Goal: Information Seeking & Learning: Learn about a topic

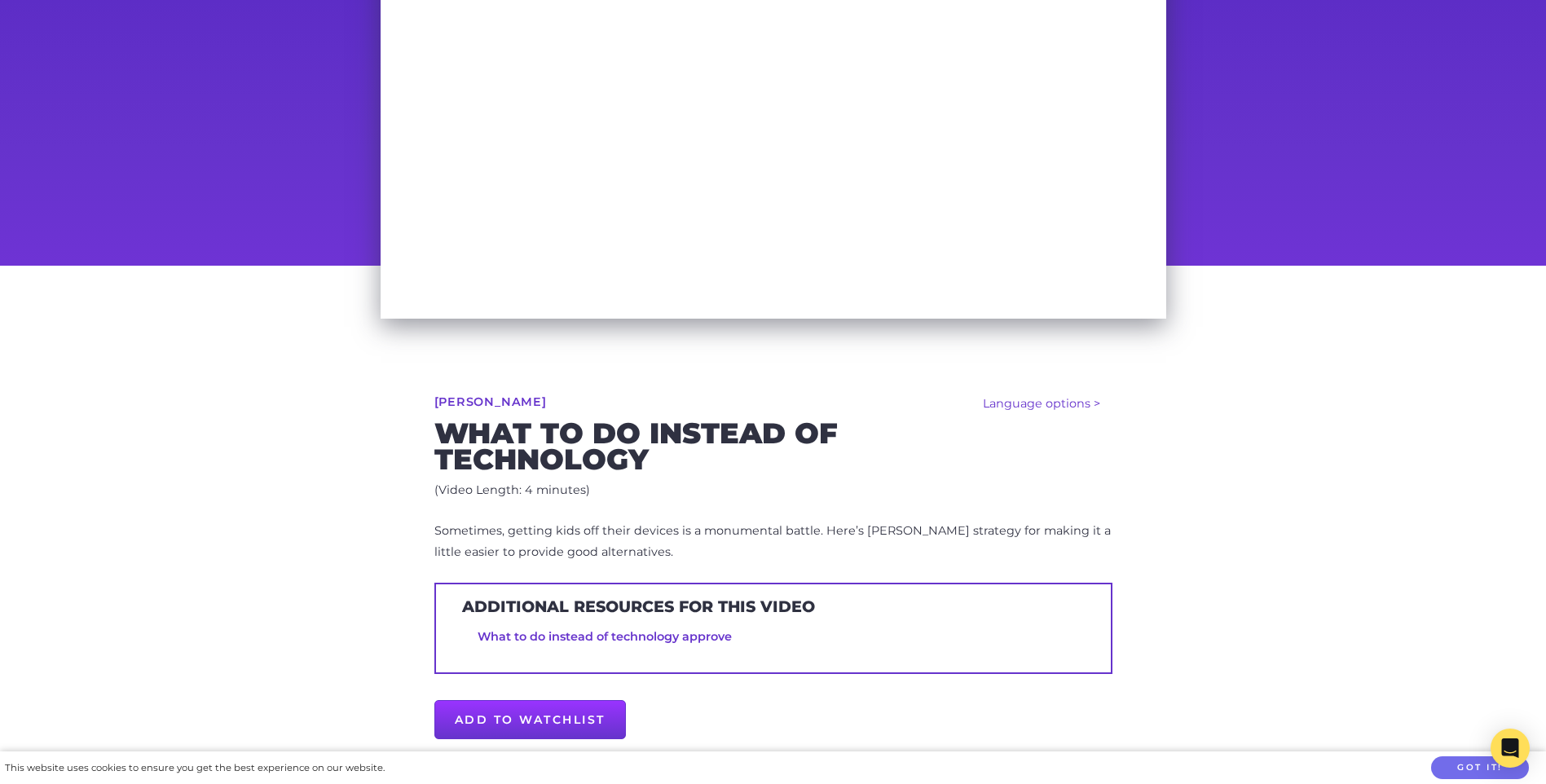
scroll to position [326, 0]
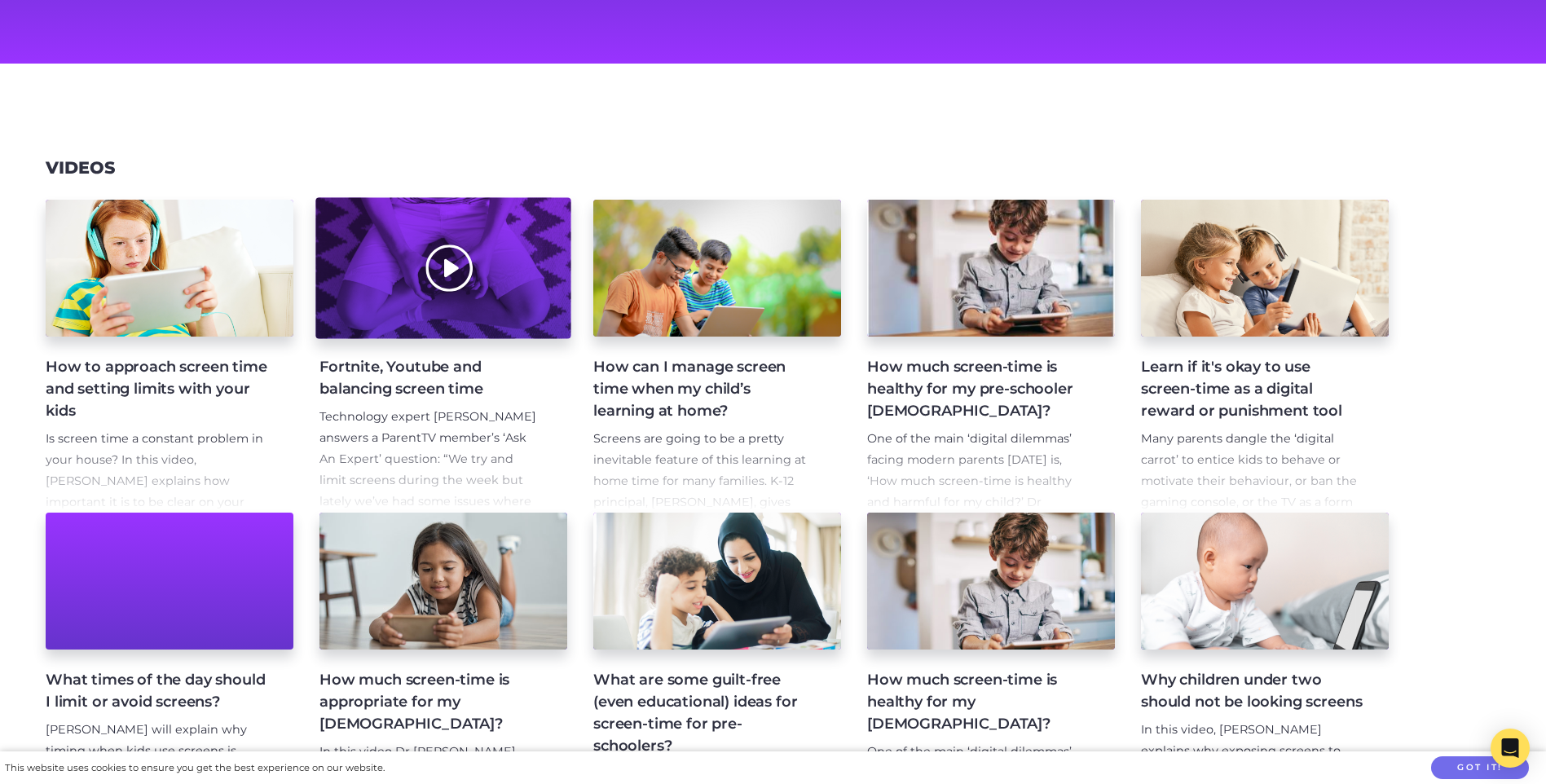
scroll to position [143, 0]
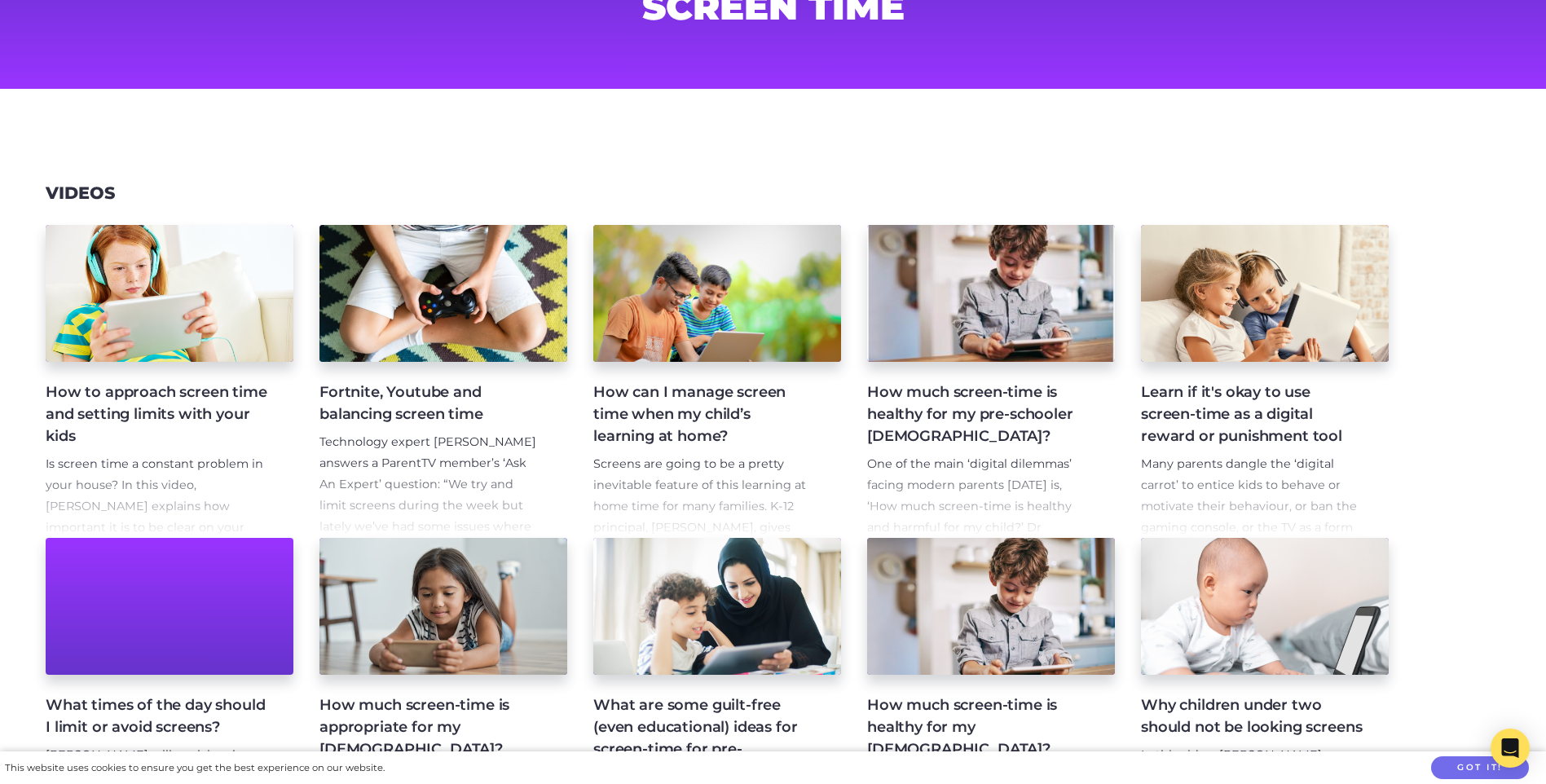
click at [200, 393] on h4 "How to approach screen time and setting limits with your kids" at bounding box center [156, 414] width 222 height 66
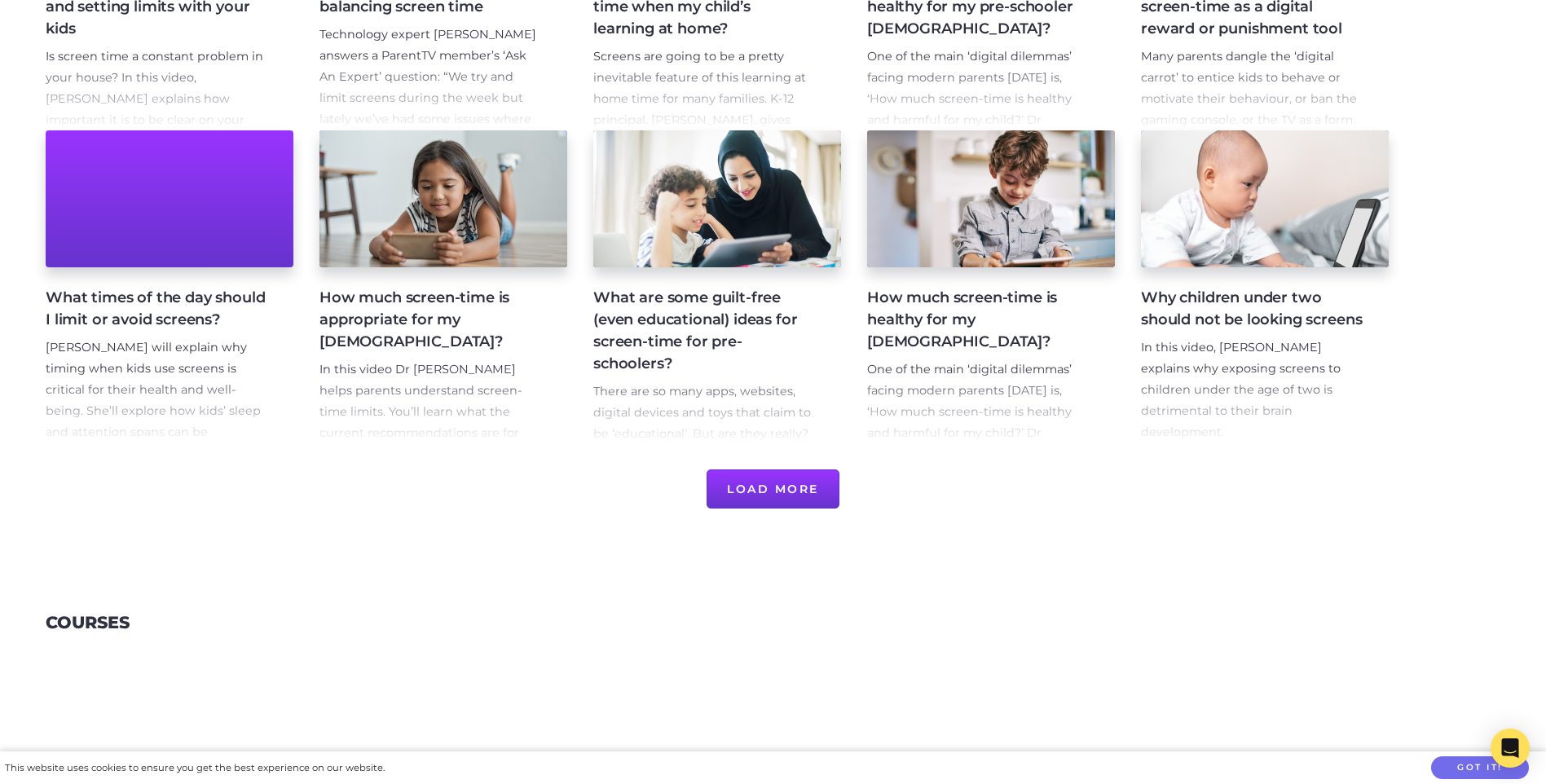
scroll to position [550, 0]
click at [807, 482] on button "Load More" at bounding box center [773, 489] width 133 height 40
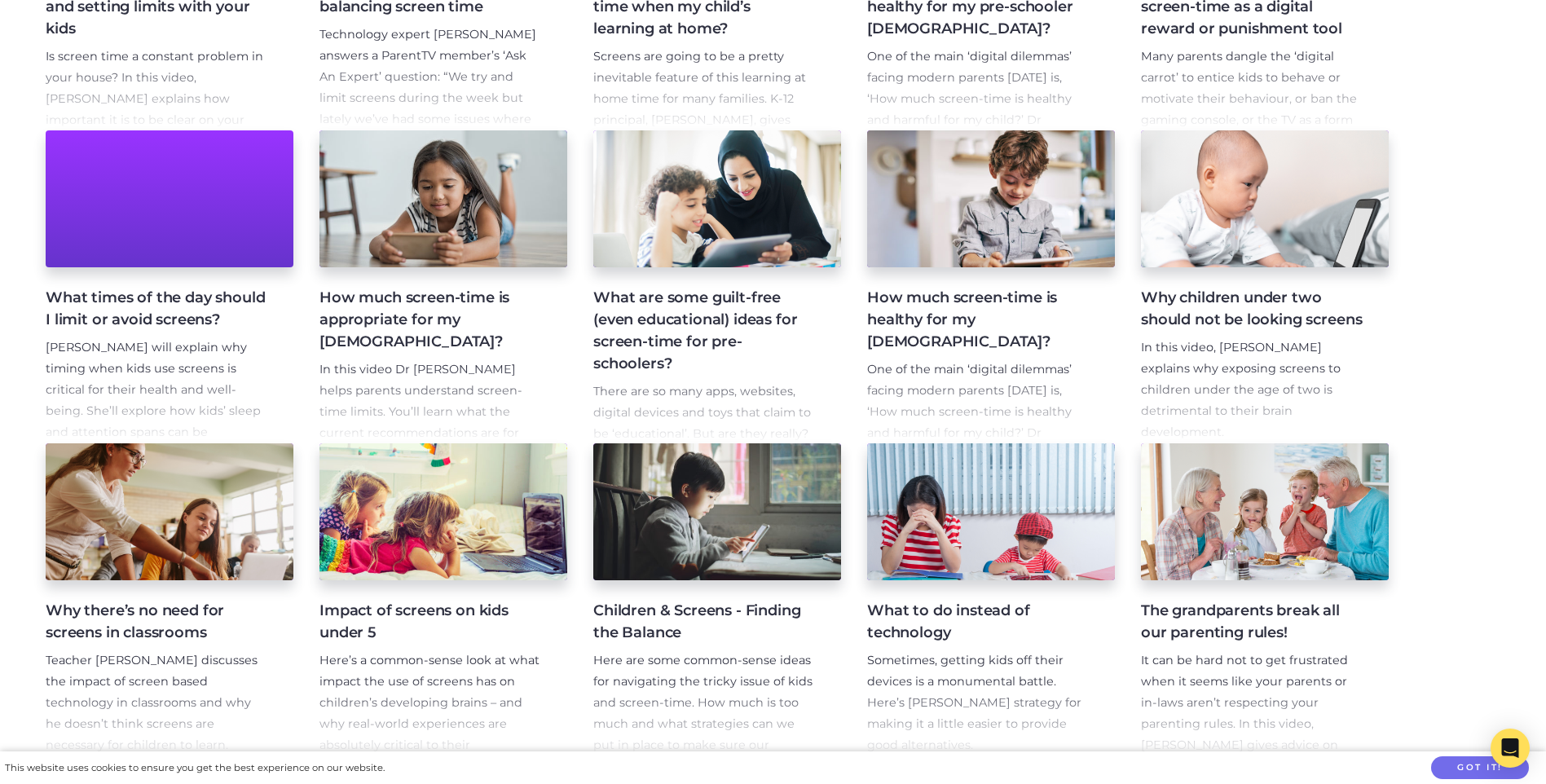
click at [965, 621] on h4 "What to do instead of technology" at bounding box center [979, 622] width 222 height 44
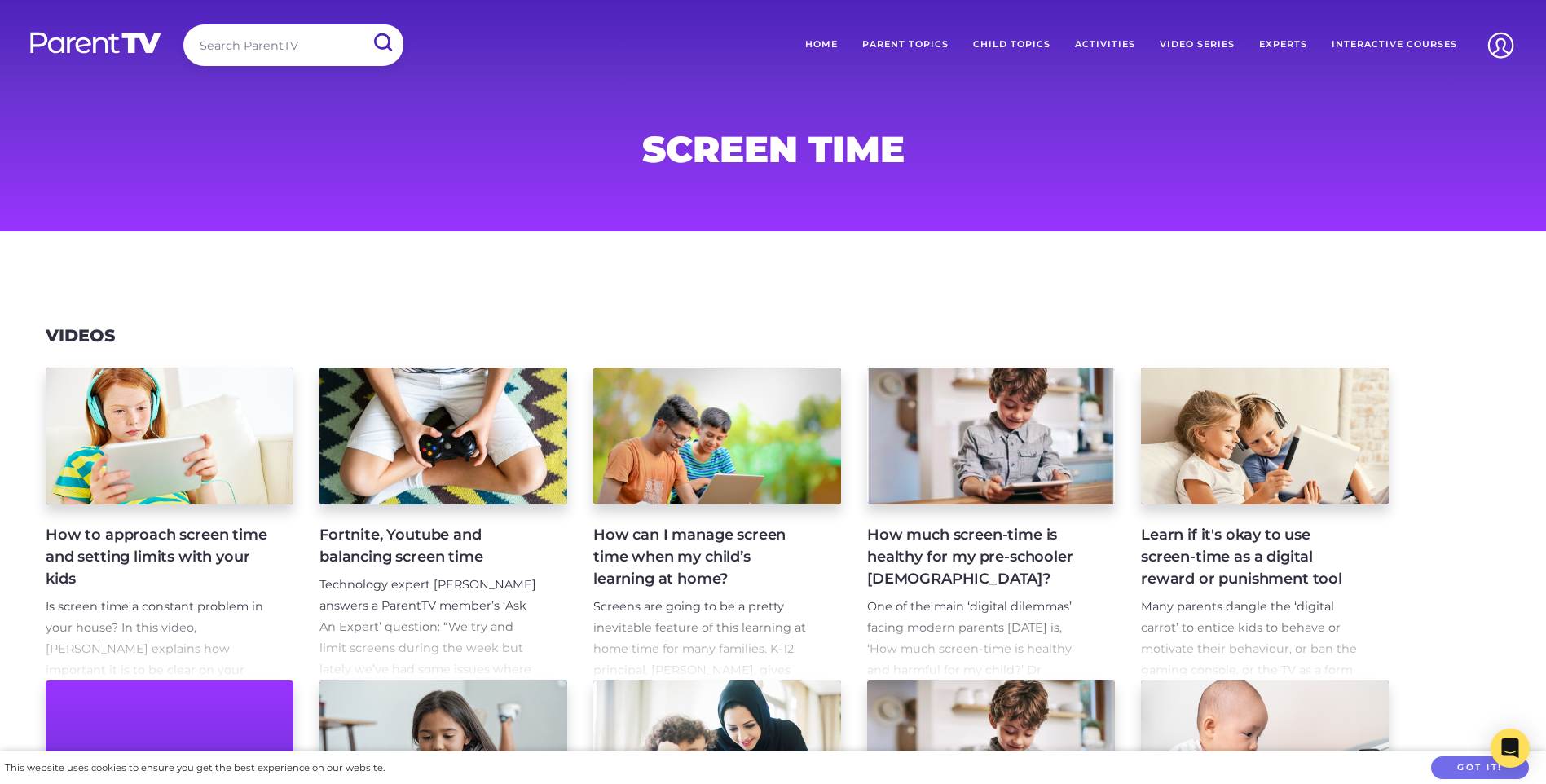
click at [178, 554] on h4 "How to approach screen time and setting limits with your kids" at bounding box center [156, 557] width 222 height 66
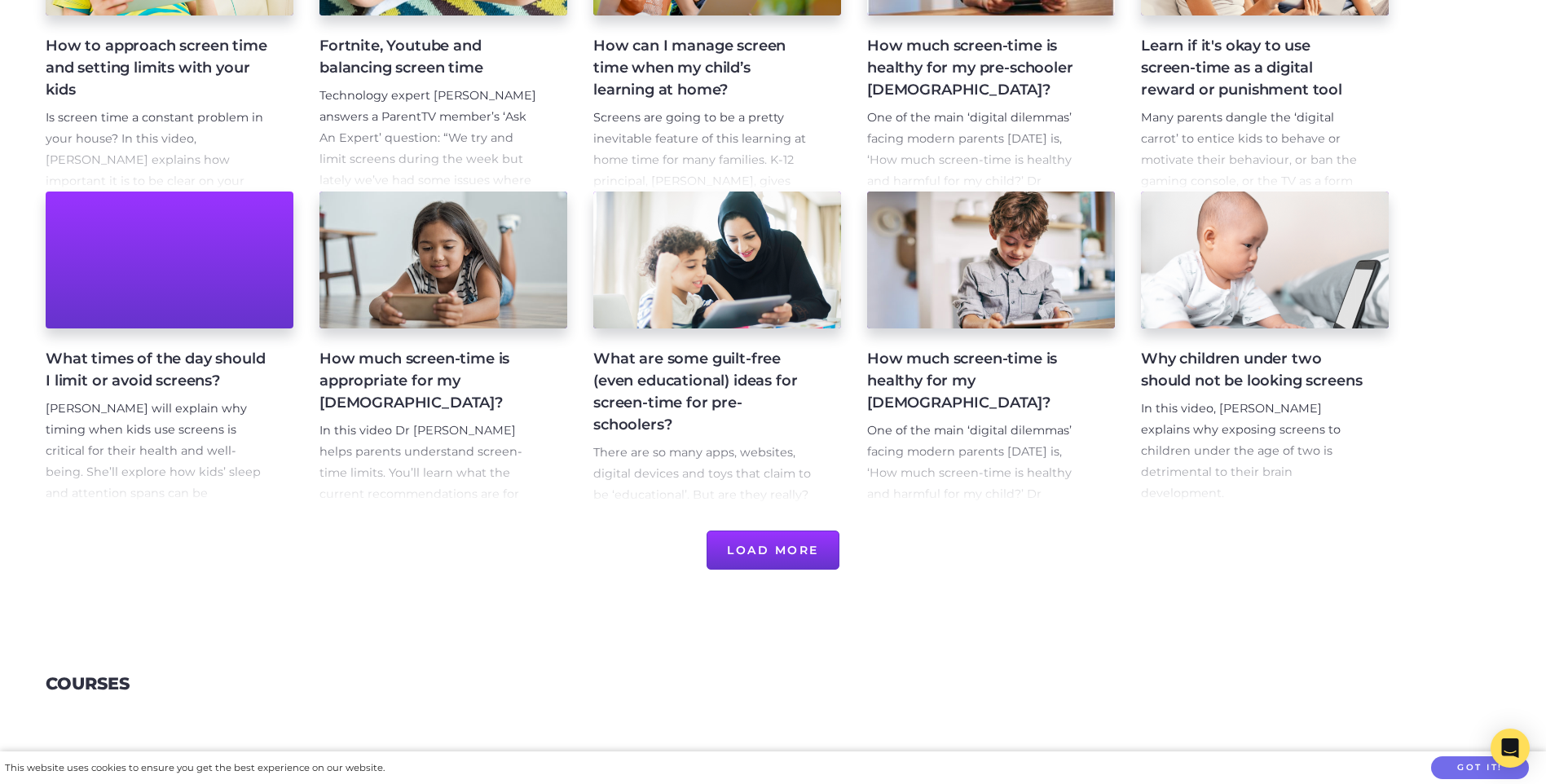
scroll to position [571, 0]
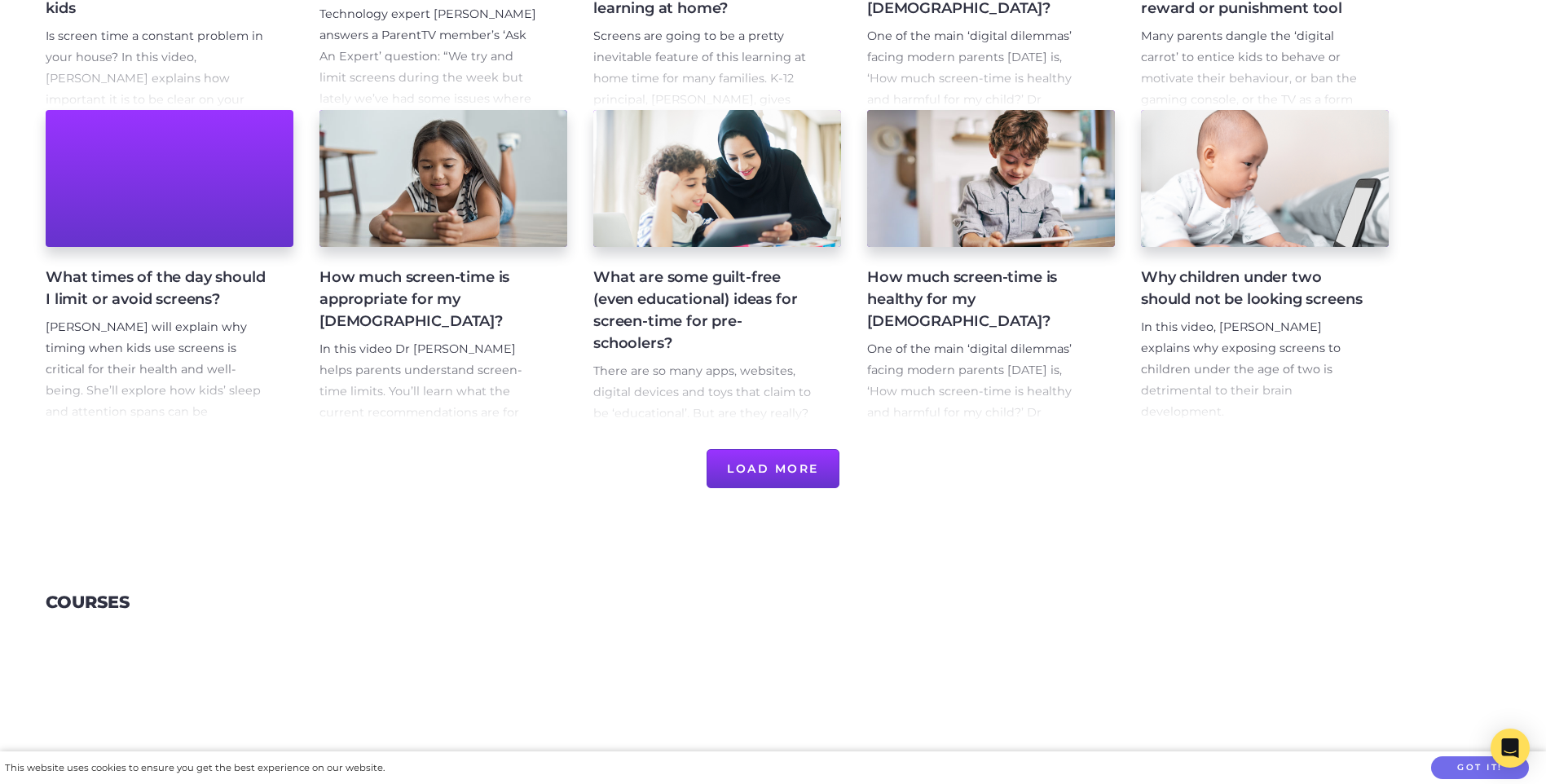
click at [753, 471] on button "Load More" at bounding box center [773, 469] width 133 height 40
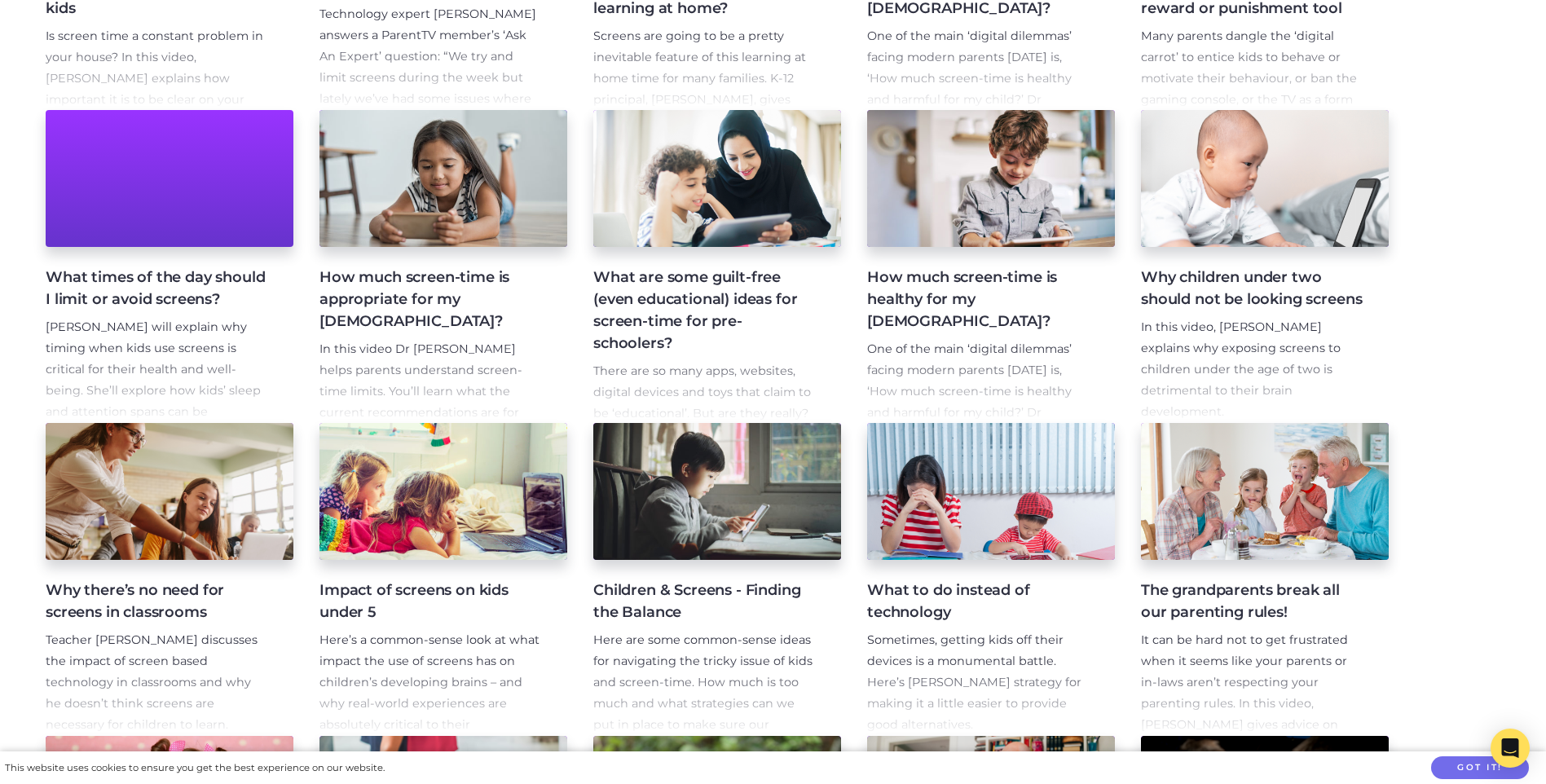
click at [488, 595] on h4 "Impact of screens on kids under 5" at bounding box center [431, 601] width 222 height 44
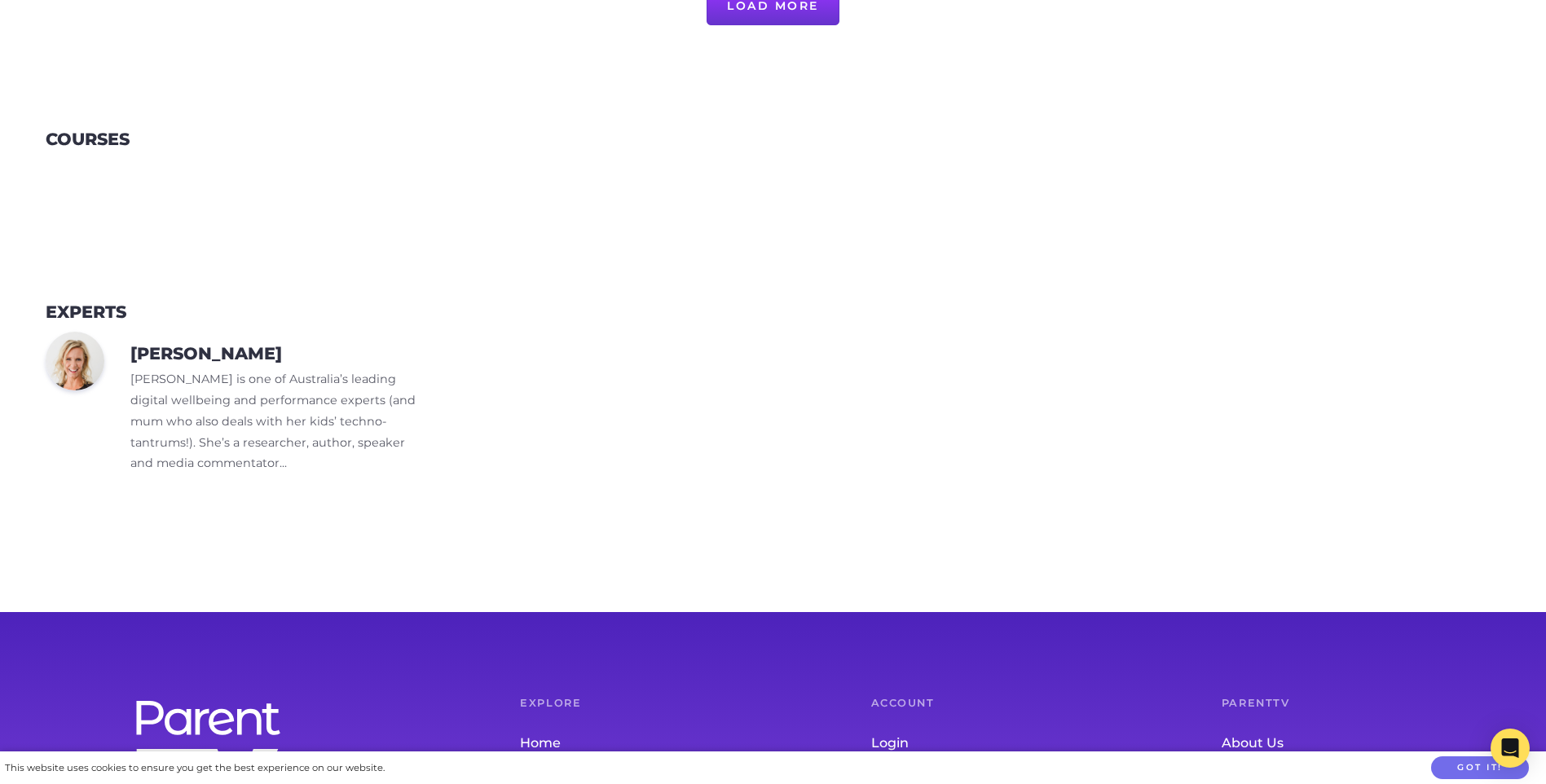
scroll to position [805, 0]
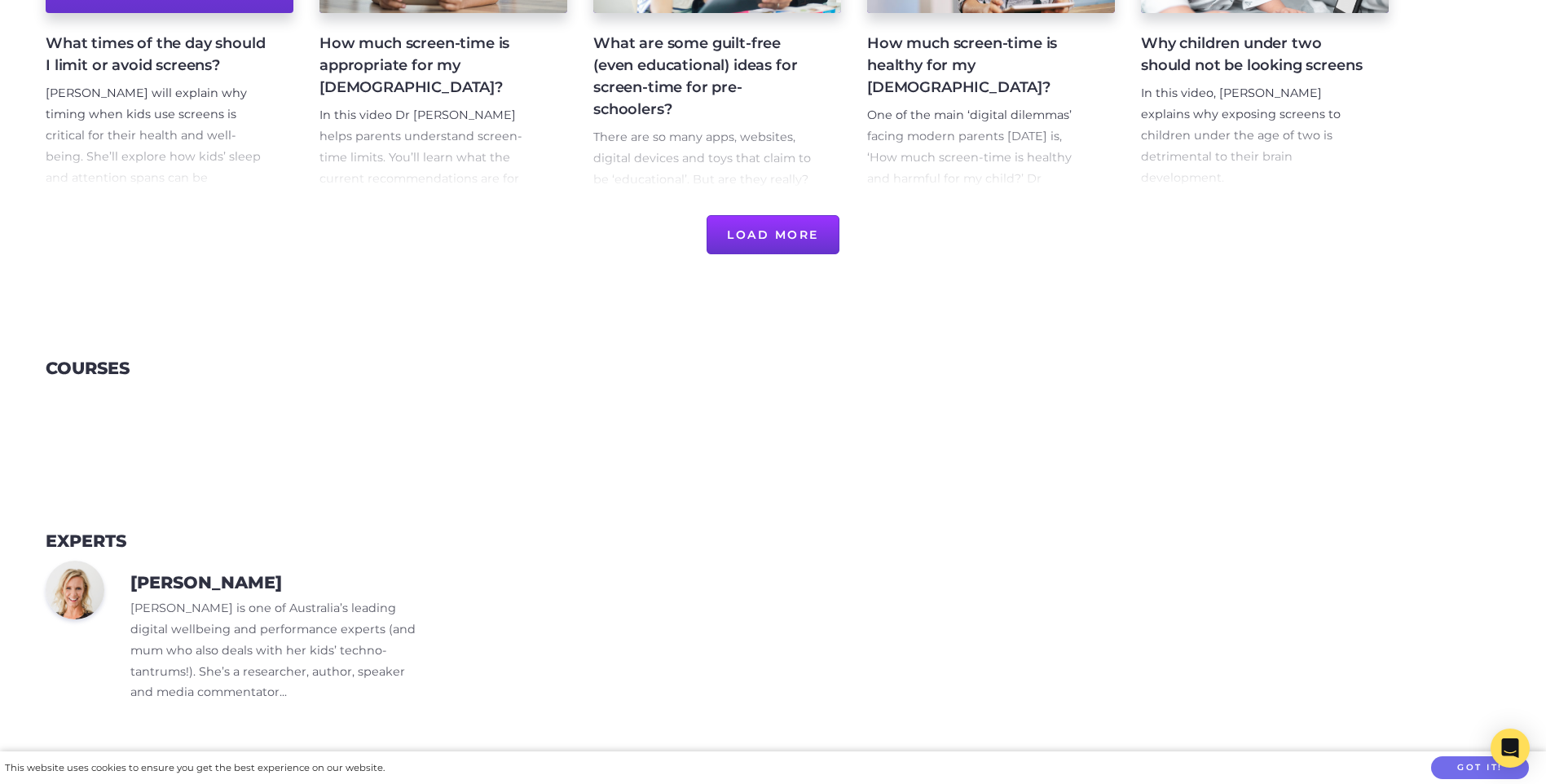
click at [778, 220] on button "Load More" at bounding box center [773, 235] width 133 height 40
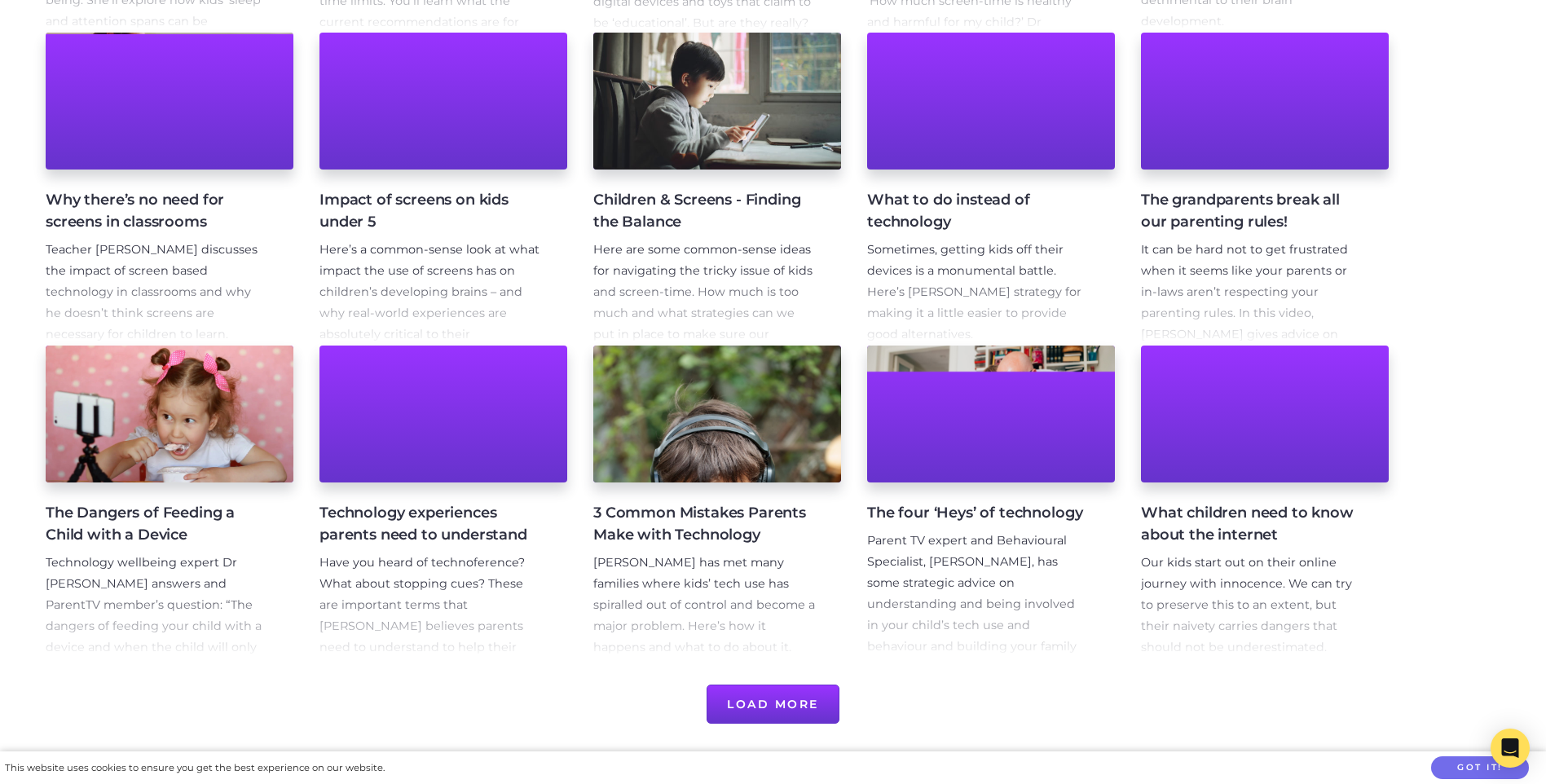
scroll to position [967, 0]
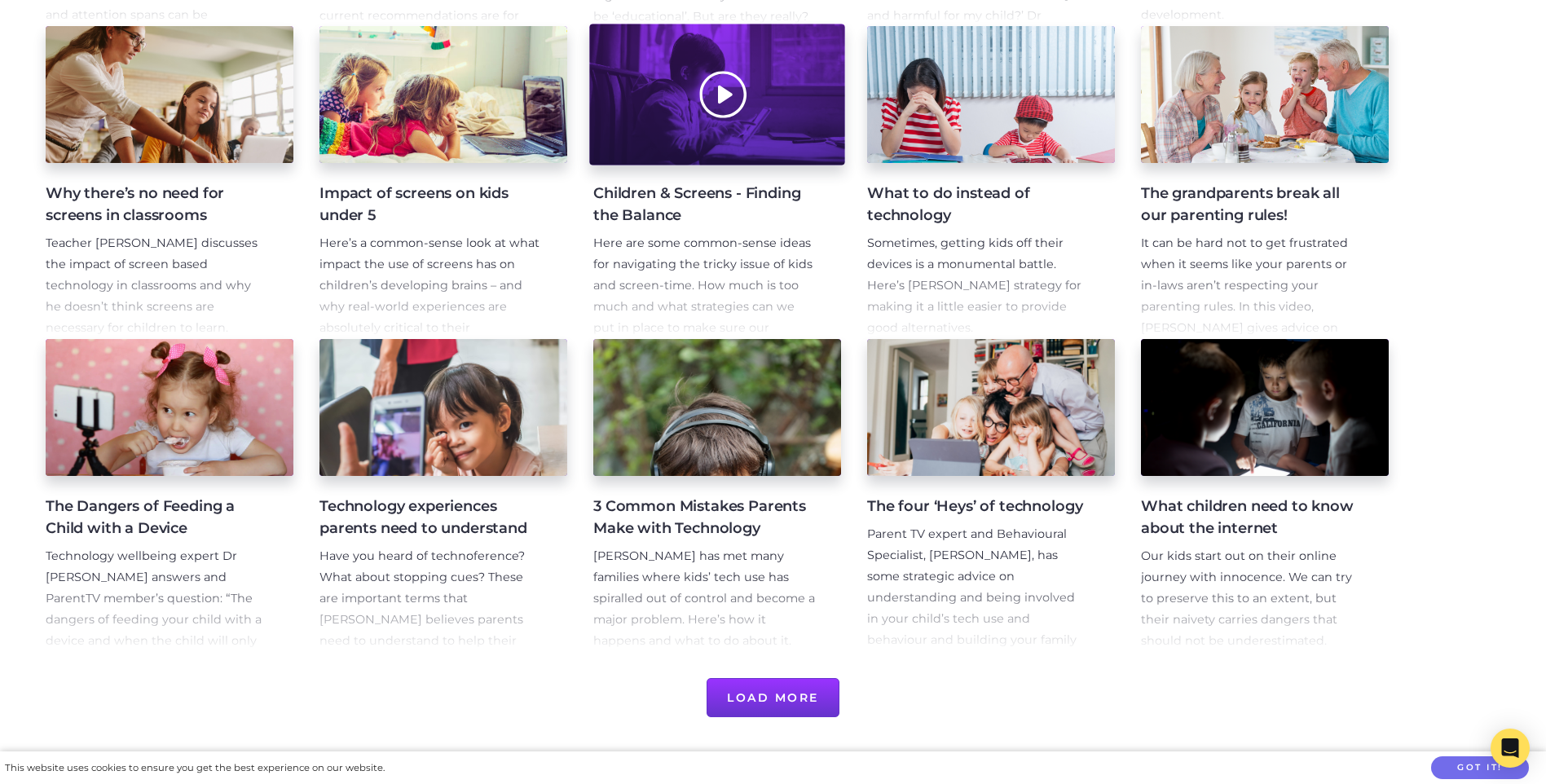
click at [690, 134] on div at bounding box center [716, 95] width 255 height 141
